Goal: Information Seeking & Learning: Understand process/instructions

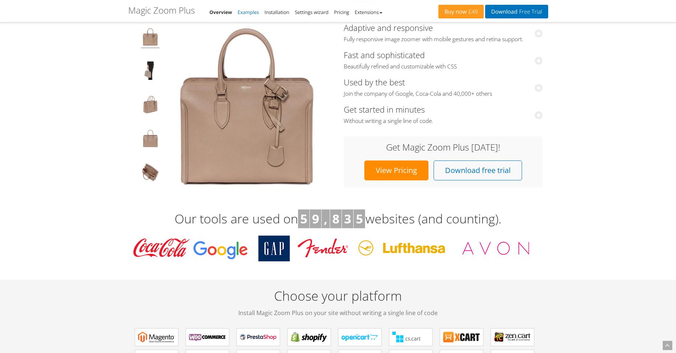
click at [251, 13] on link "Examples" at bounding box center [247, 12] width 21 height 7
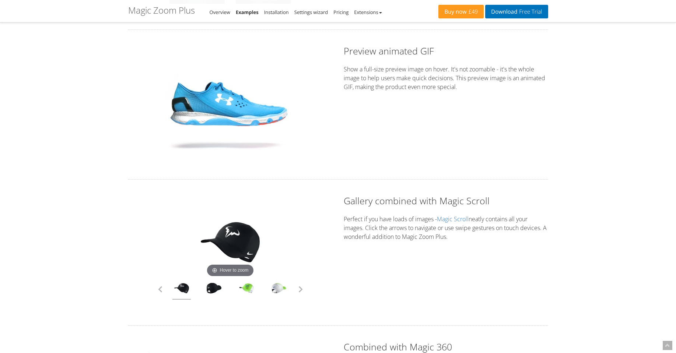
scroll to position [1767, 0]
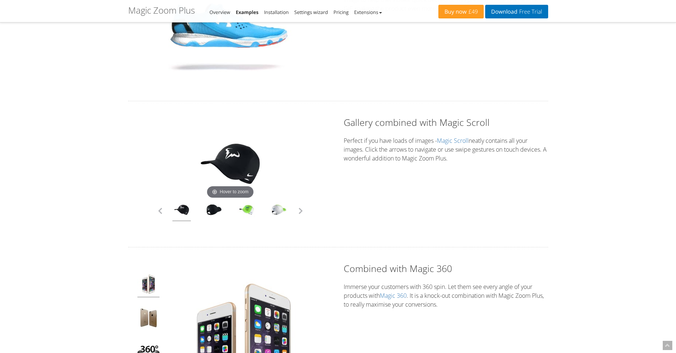
click at [307, 213] on div "Hover to zoom" at bounding box center [230, 174] width 204 height 116
click at [303, 211] on button "button" at bounding box center [300, 210] width 11 height 11
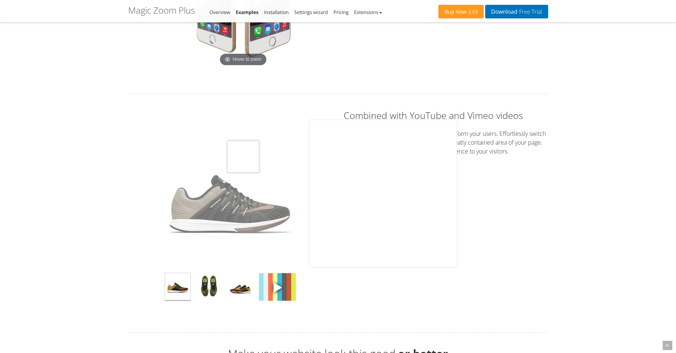
scroll to position [2121, 0]
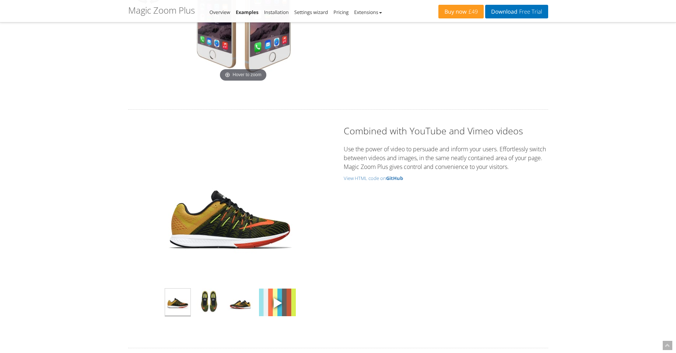
drag, startPoint x: 233, startPoint y: 215, endPoint x: 131, endPoint y: 216, distance: 101.6
click at [131, 216] on div "Click to expand" at bounding box center [230, 228] width 204 height 209
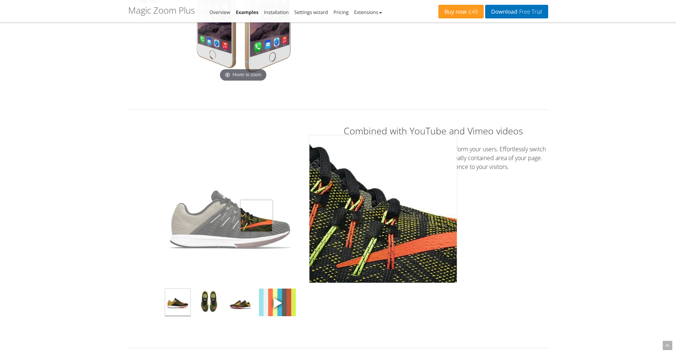
drag, startPoint x: 256, startPoint y: 216, endPoint x: 169, endPoint y: 222, distance: 87.4
click at [169, 222] on img at bounding box center [229, 208] width 147 height 147
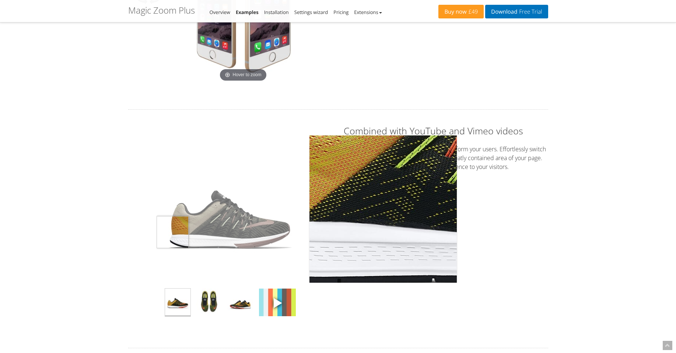
drag, startPoint x: 258, startPoint y: 232, endPoint x: 181, endPoint y: 229, distance: 77.4
click at [154, 232] on div "Click to expand" at bounding box center [230, 208] width 190 height 147
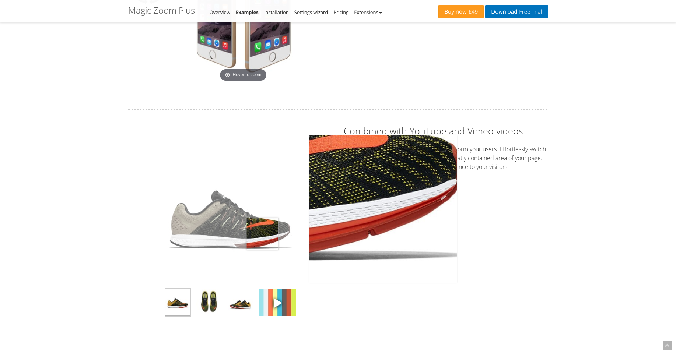
drag, startPoint x: 206, startPoint y: 218, endPoint x: 226, endPoint y: 221, distance: 20.5
click at [256, 231] on img at bounding box center [229, 208] width 147 height 147
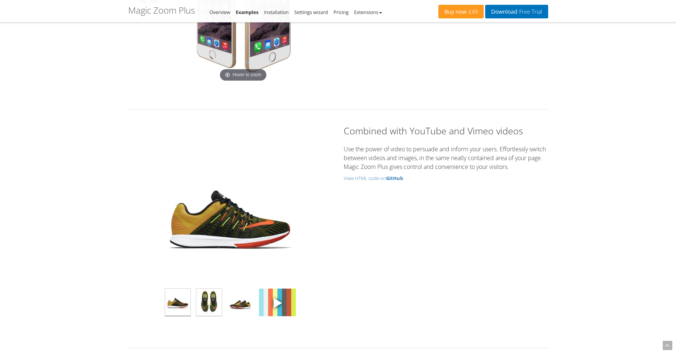
click at [212, 302] on img at bounding box center [208, 303] width 25 height 28
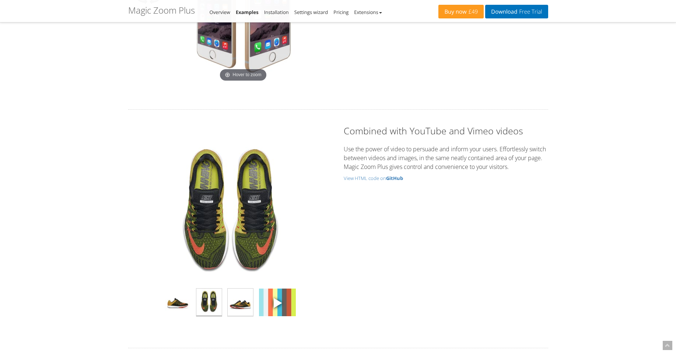
click at [237, 302] on img at bounding box center [240, 303] width 25 height 28
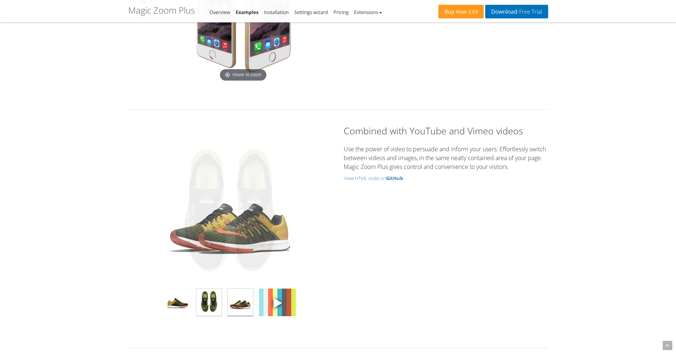
click at [213, 306] on img at bounding box center [208, 303] width 25 height 28
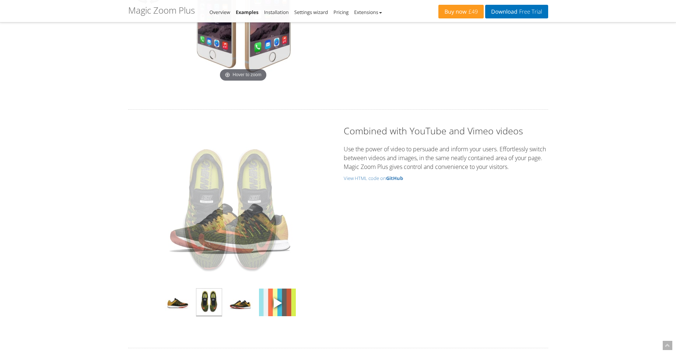
drag, startPoint x: 186, startPoint y: 304, endPoint x: 203, endPoint y: 304, distance: 17.3
click at [186, 304] on img at bounding box center [177, 303] width 25 height 28
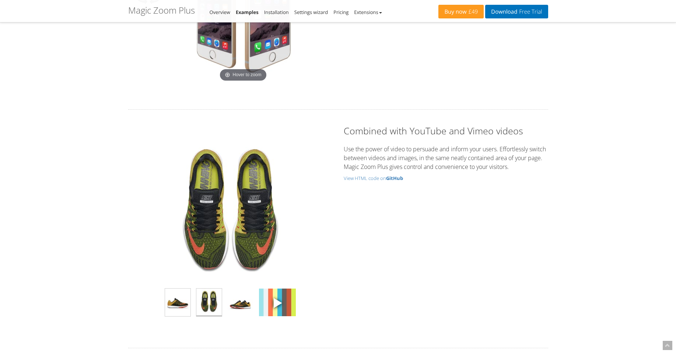
click at [214, 302] on img at bounding box center [208, 303] width 25 height 28
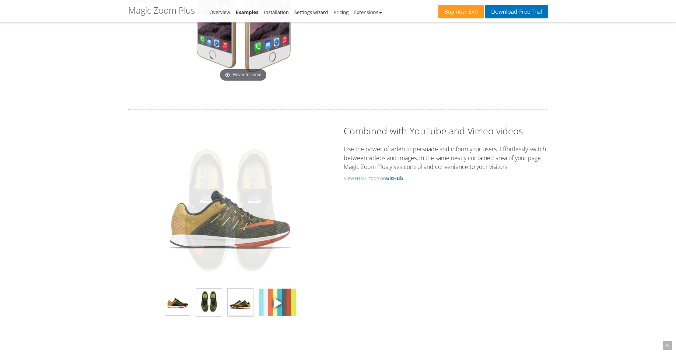
click at [239, 302] on img at bounding box center [240, 303] width 25 height 28
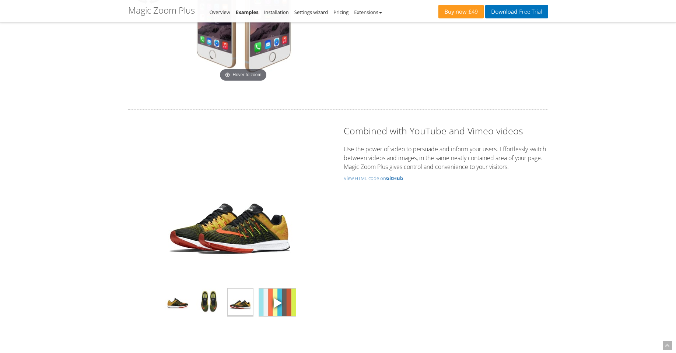
click at [277, 303] on span at bounding box center [277, 302] width 11 height 11
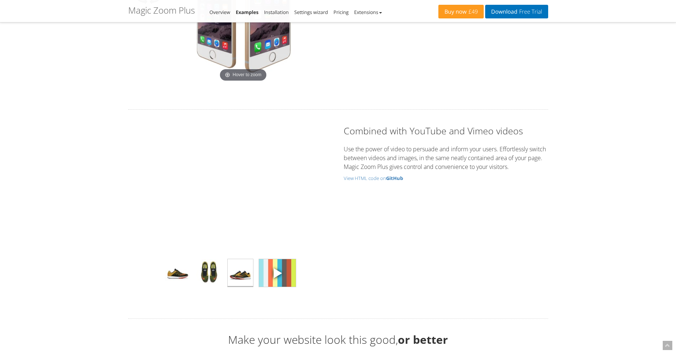
click at [249, 270] on img at bounding box center [240, 273] width 25 height 28
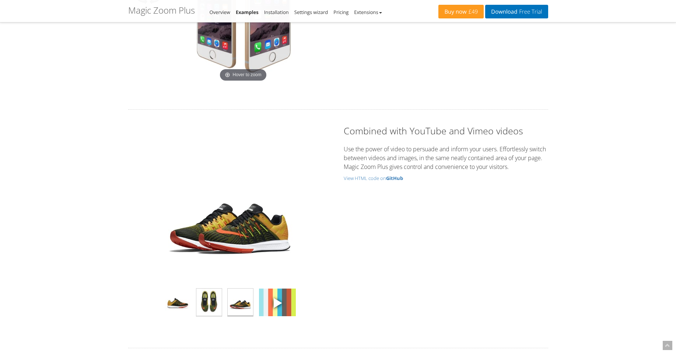
drag, startPoint x: 211, startPoint y: 294, endPoint x: 210, endPoint y: 298, distance: 4.2
click at [210, 295] on img at bounding box center [208, 303] width 25 height 28
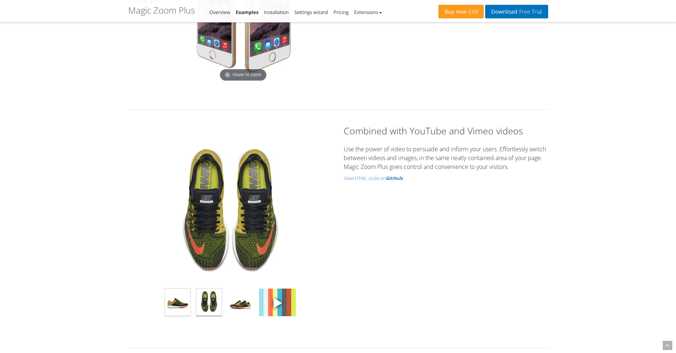
click at [183, 307] on img at bounding box center [177, 303] width 25 height 28
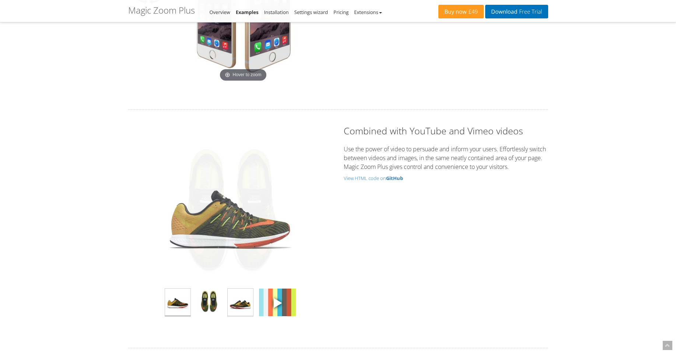
click at [244, 306] on img at bounding box center [240, 303] width 25 height 28
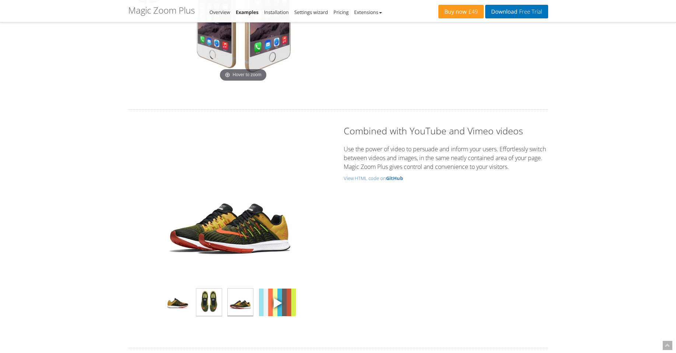
click at [204, 305] on img at bounding box center [208, 303] width 25 height 28
click at [177, 307] on img at bounding box center [177, 303] width 25 height 28
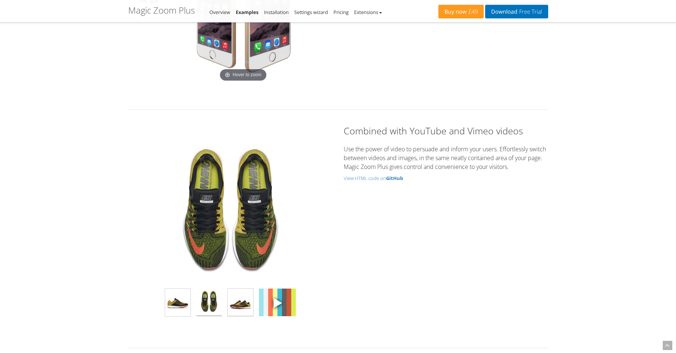
click at [244, 305] on img at bounding box center [240, 303] width 25 height 28
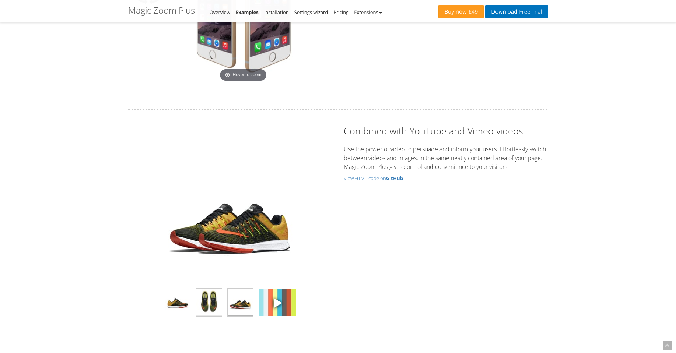
click at [215, 303] on img at bounding box center [208, 303] width 25 height 28
click at [186, 305] on img at bounding box center [177, 303] width 25 height 28
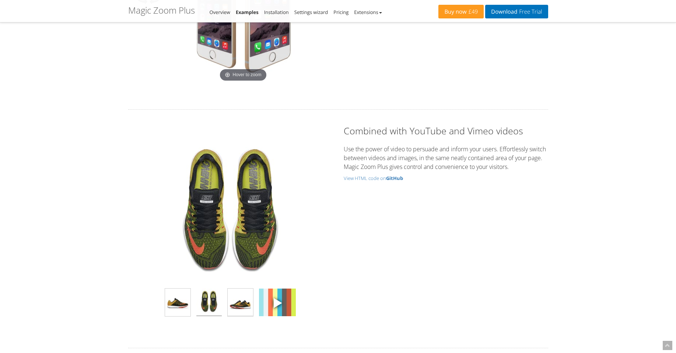
click at [244, 303] on img at bounding box center [240, 303] width 25 height 28
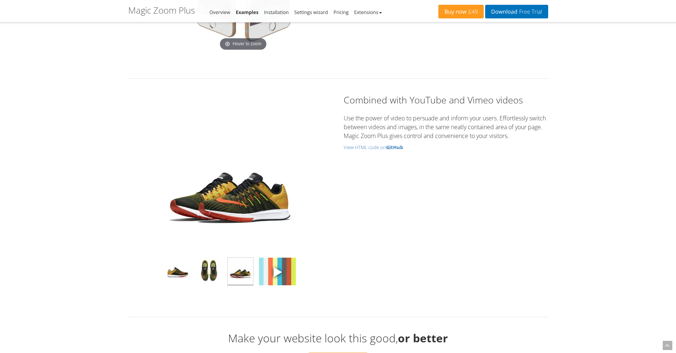
scroll to position [2165, 0]
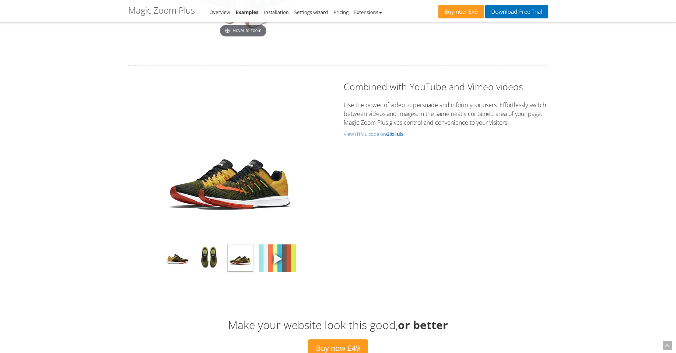
click at [363, 86] on h2 "Combined with YouTube and Vimeo videos" at bounding box center [445, 86] width 204 height 13
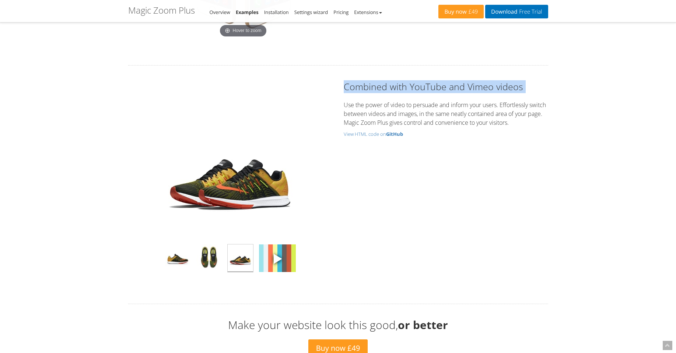
click at [363, 86] on h2 "Combined with YouTube and Vimeo videos" at bounding box center [445, 86] width 204 height 13
copy h2 "Combined with YouTube and Vimeo videos"
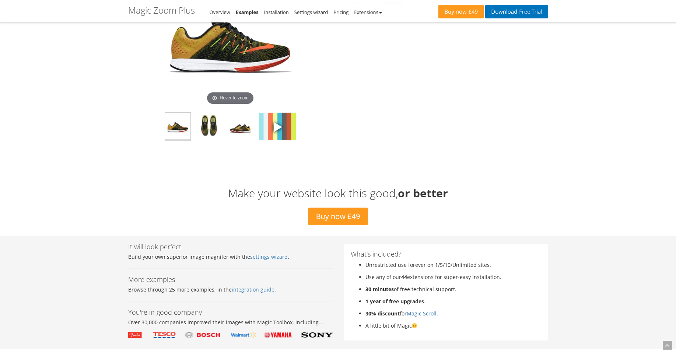
scroll to position [2209, 0]
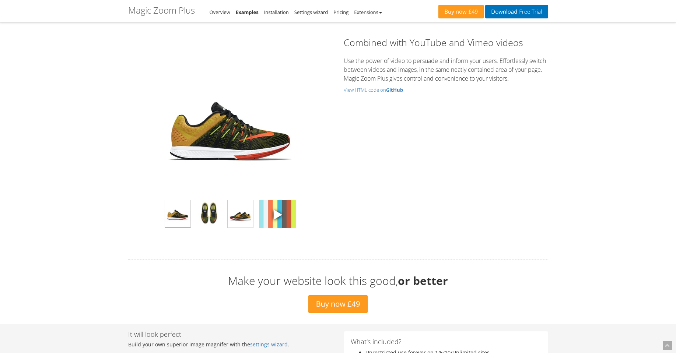
click at [247, 219] on img at bounding box center [240, 214] width 25 height 28
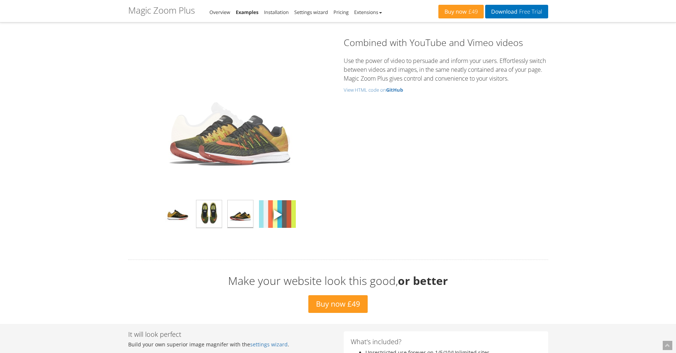
click at [220, 214] on img at bounding box center [208, 214] width 25 height 28
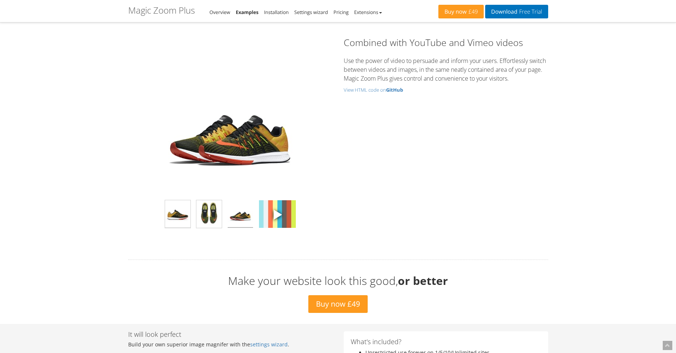
click at [190, 209] on img at bounding box center [177, 214] width 25 height 28
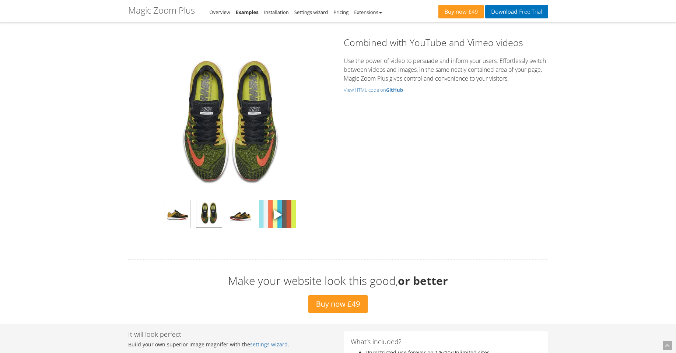
click at [213, 214] on img at bounding box center [208, 214] width 25 height 28
click at [238, 215] on img at bounding box center [240, 214] width 25 height 28
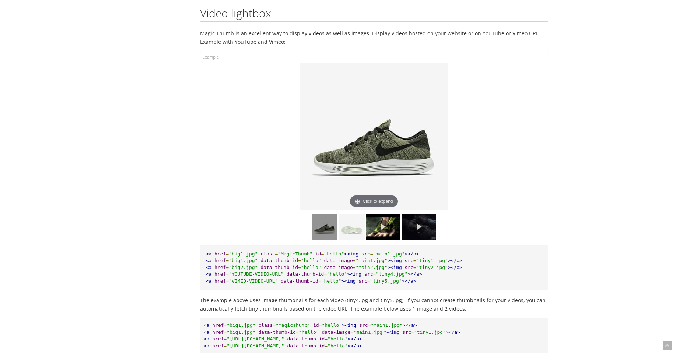
scroll to position [5128, 0]
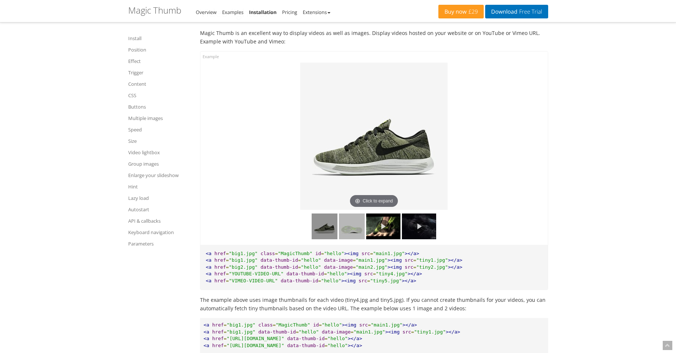
click at [350, 239] on img at bounding box center [352, 227] width 26 height 26
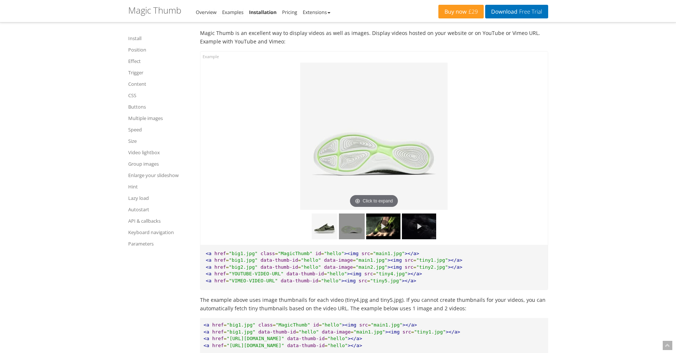
click at [425, 239] on img at bounding box center [419, 227] width 34 height 26
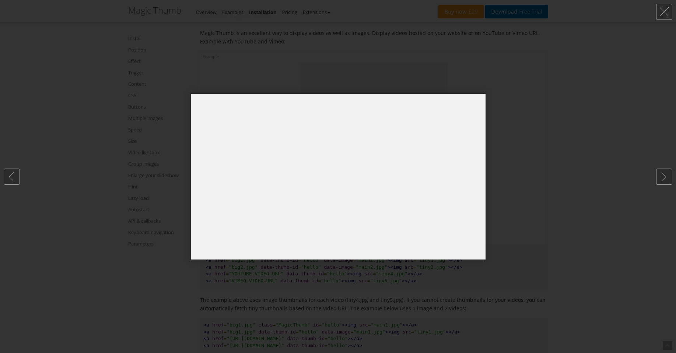
click at [568, 96] on div at bounding box center [338, 176] width 676 height 353
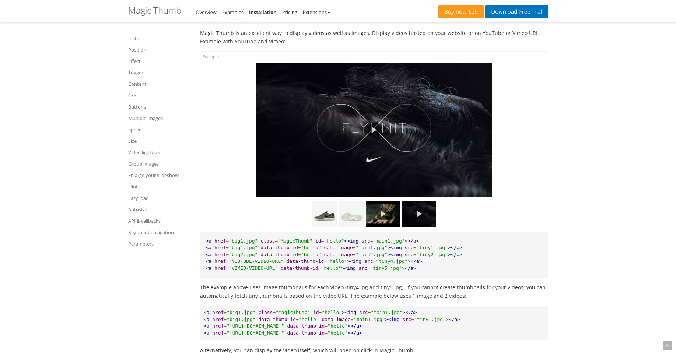
click at [382, 227] on link at bounding box center [383, 214] width 34 height 26
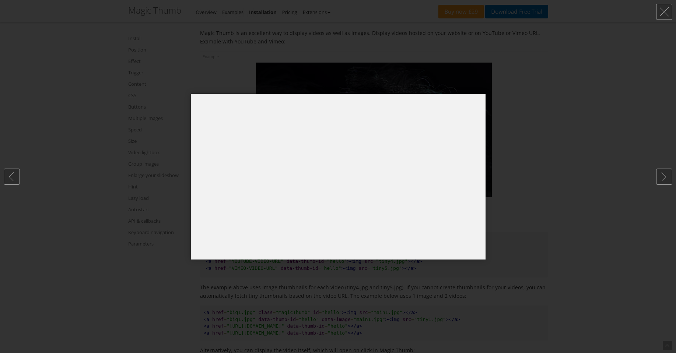
click at [543, 92] on div at bounding box center [338, 176] width 676 height 353
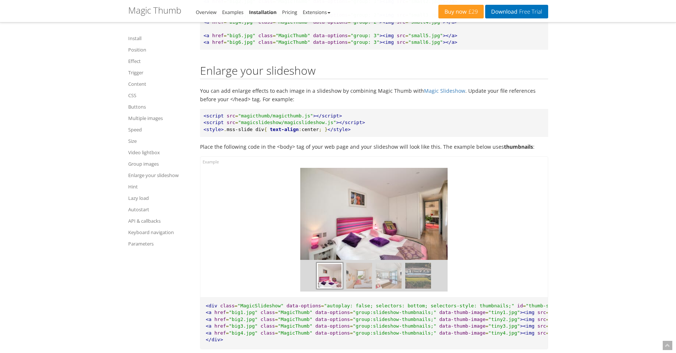
scroll to position [6232, 0]
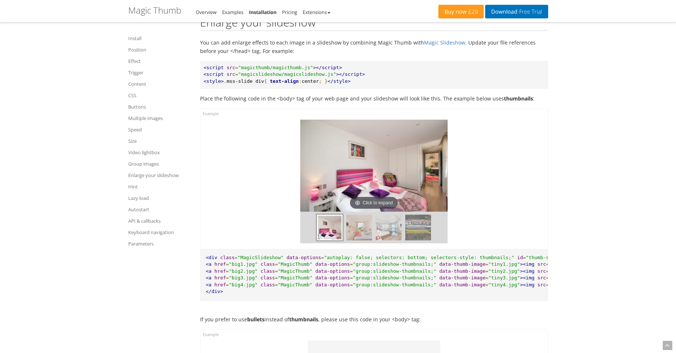
drag, startPoint x: 359, startPoint y: 195, endPoint x: 212, endPoint y: 200, distance: 146.2
click at [212, 199] on div "Click to expand Click to expand Click to expand Click to expand" at bounding box center [373, 179] width 347 height 140
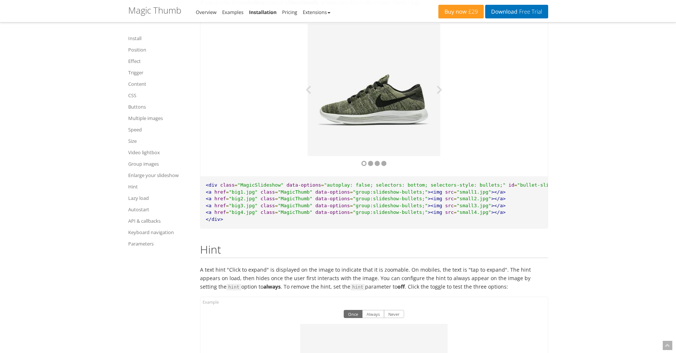
scroll to position [6497, 0]
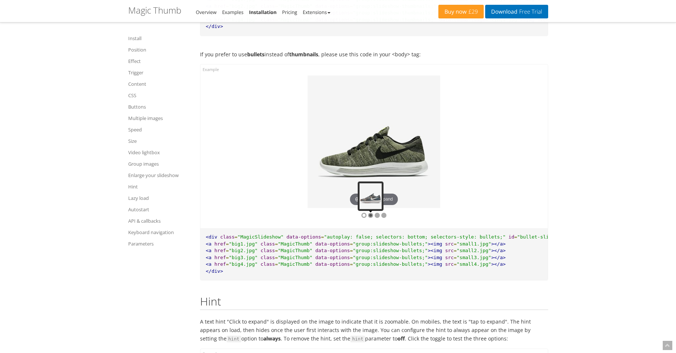
click at [371, 218] on div at bounding box center [370, 215] width 5 height 5
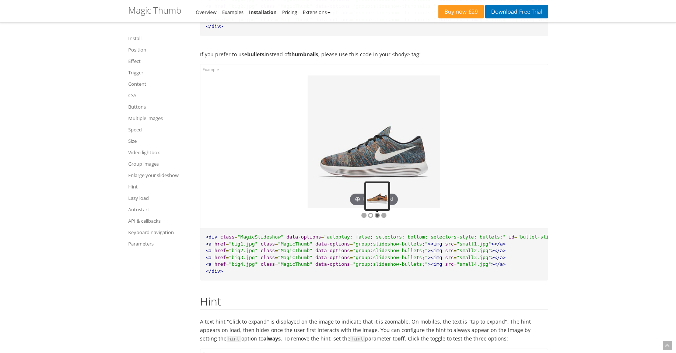
click at [376, 218] on div at bounding box center [376, 215] width 5 height 5
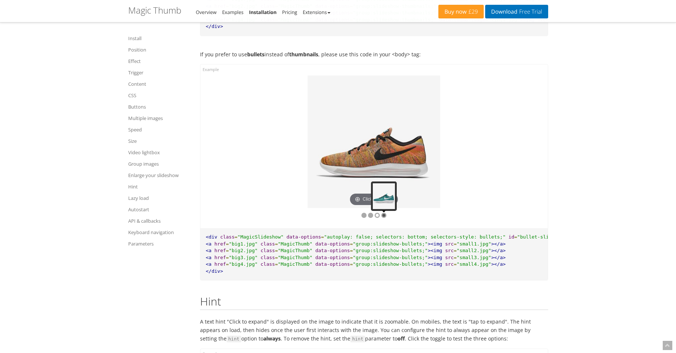
click at [384, 218] on div at bounding box center [383, 215] width 5 height 5
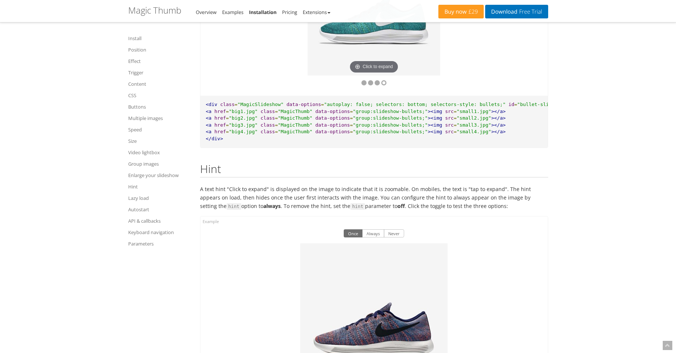
scroll to position [6762, 0]
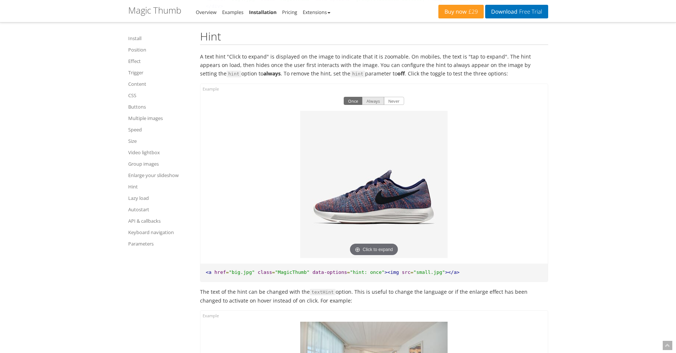
click at [381, 105] on button "Always" at bounding box center [373, 101] width 22 height 8
click at [391, 105] on button "Never" at bounding box center [394, 101] width 20 height 8
click at [364, 105] on button "Always" at bounding box center [373, 101] width 22 height 8
click at [351, 105] on button "Once" at bounding box center [352, 101] width 19 height 8
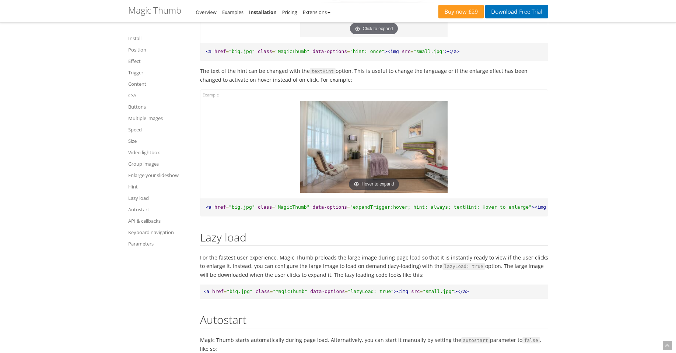
scroll to position [7116, 0]
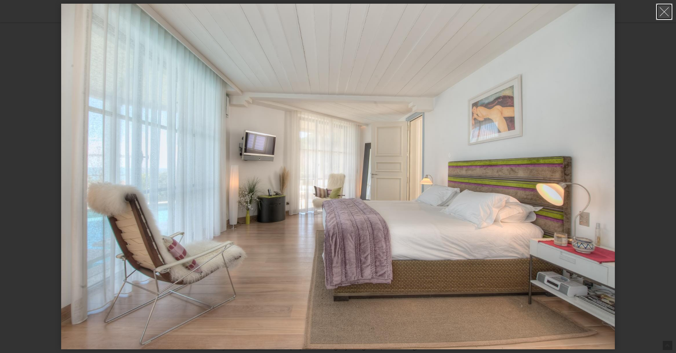
click at [666, 11] on link at bounding box center [664, 12] width 16 height 16
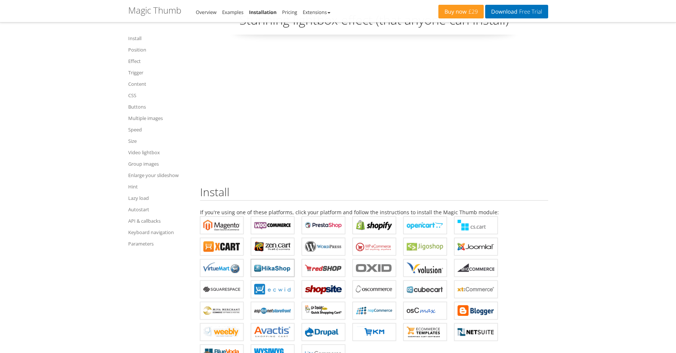
scroll to position [0, 0]
